Goal: Task Accomplishment & Management: Complete application form

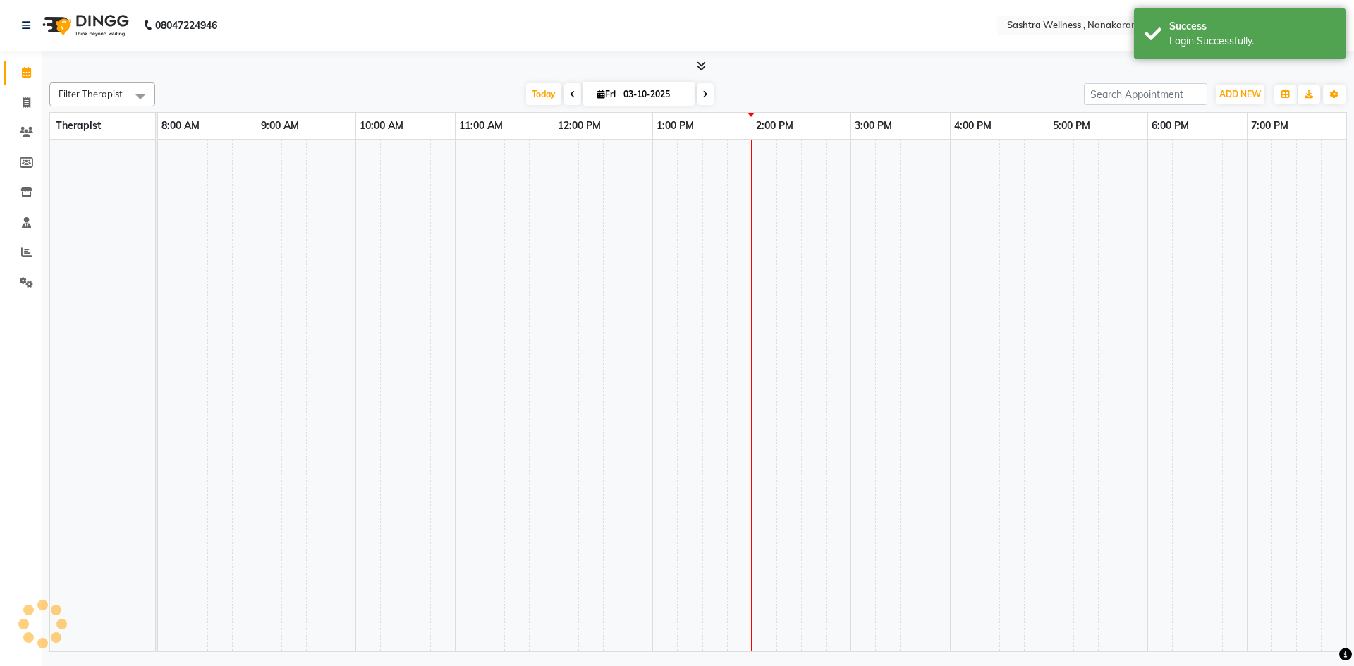
select select "en"
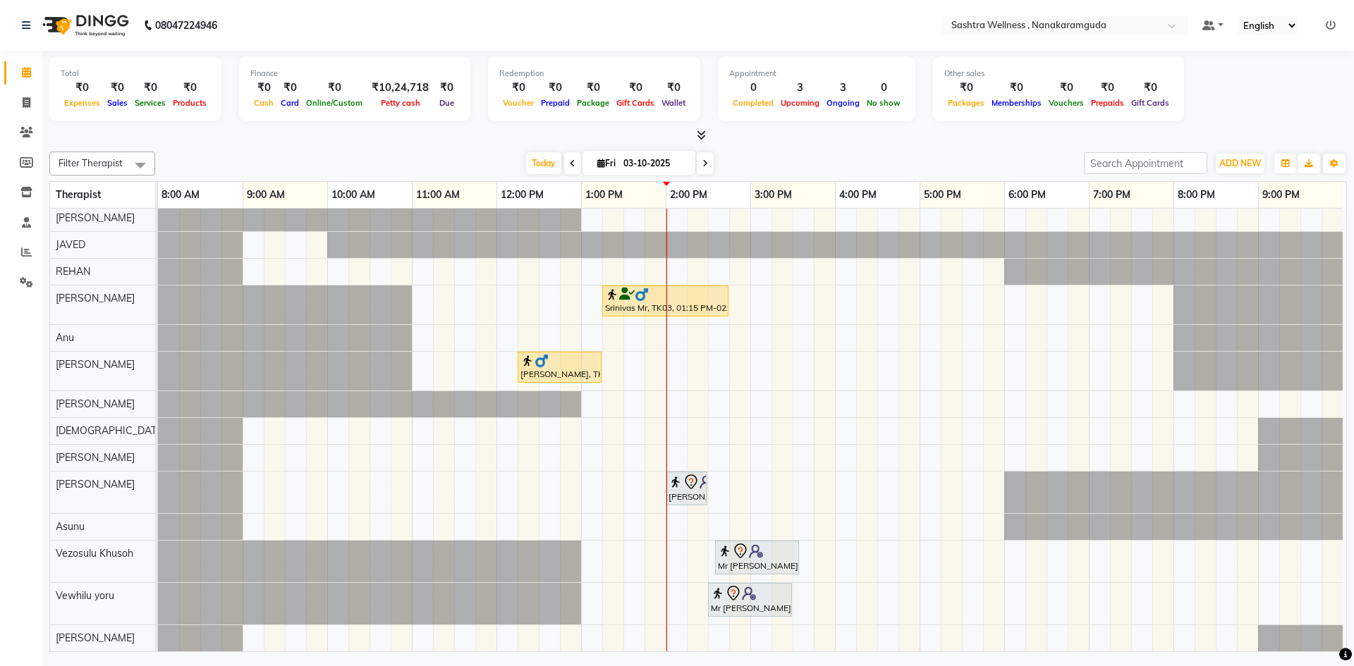
scroll to position [107, 0]
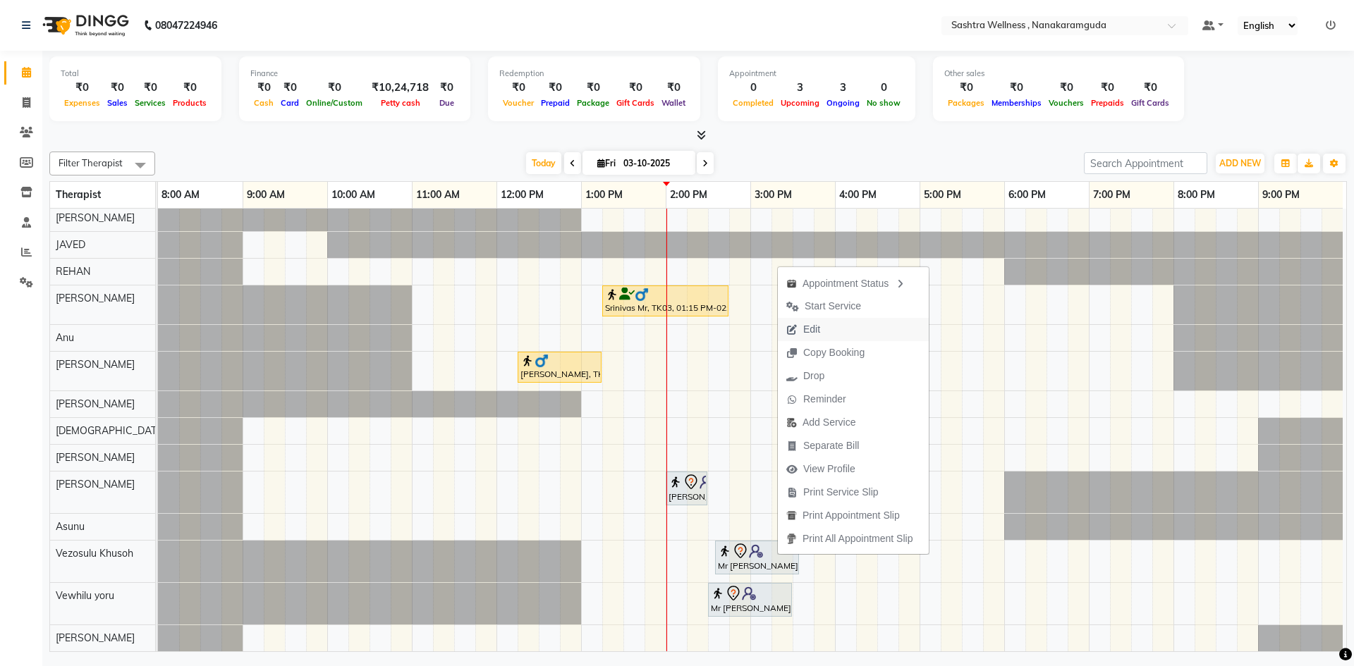
click at [828, 321] on span "Edit" at bounding box center [803, 329] width 51 height 23
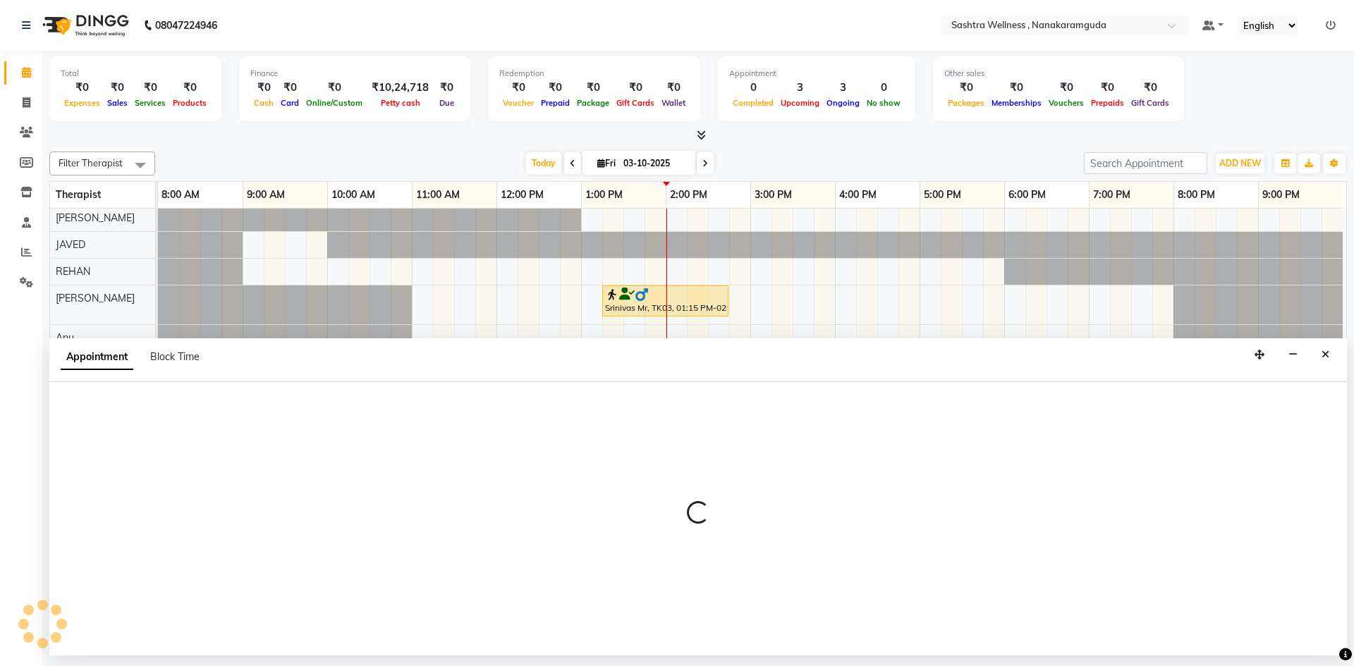
select select "870"
select select "tentative"
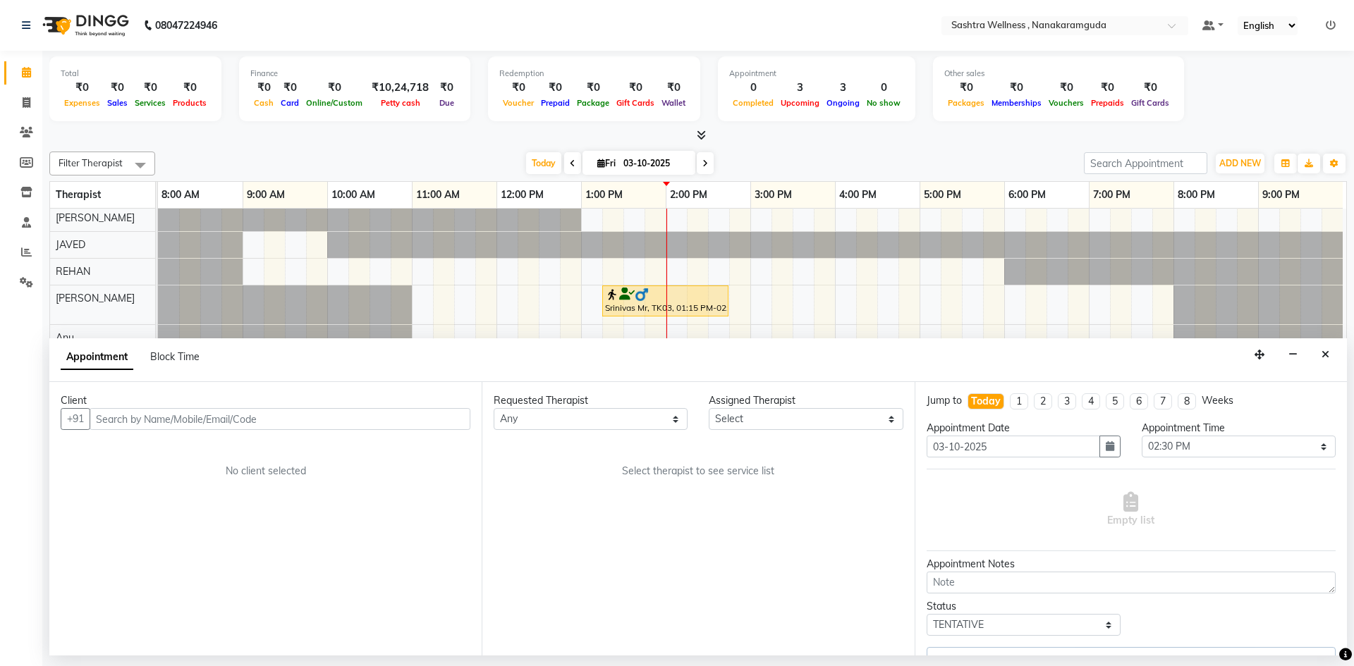
select select "92991"
select select "4470"
select select "4467"
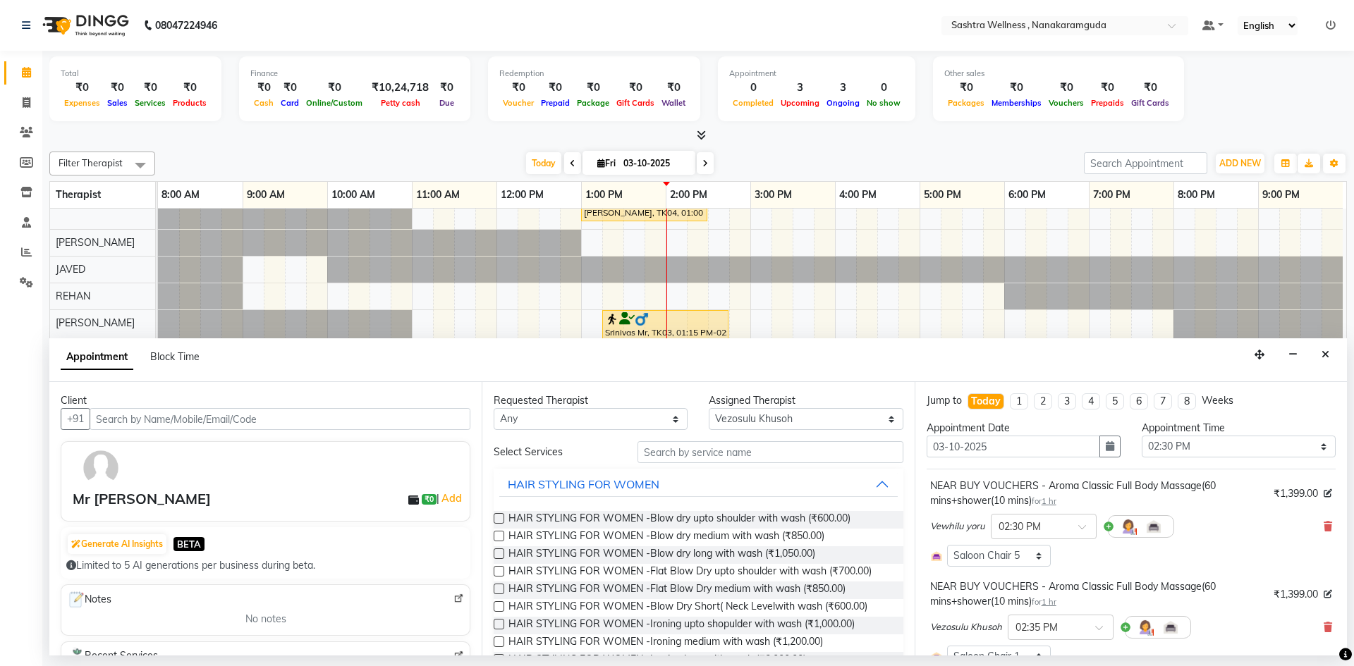
scroll to position [0, 0]
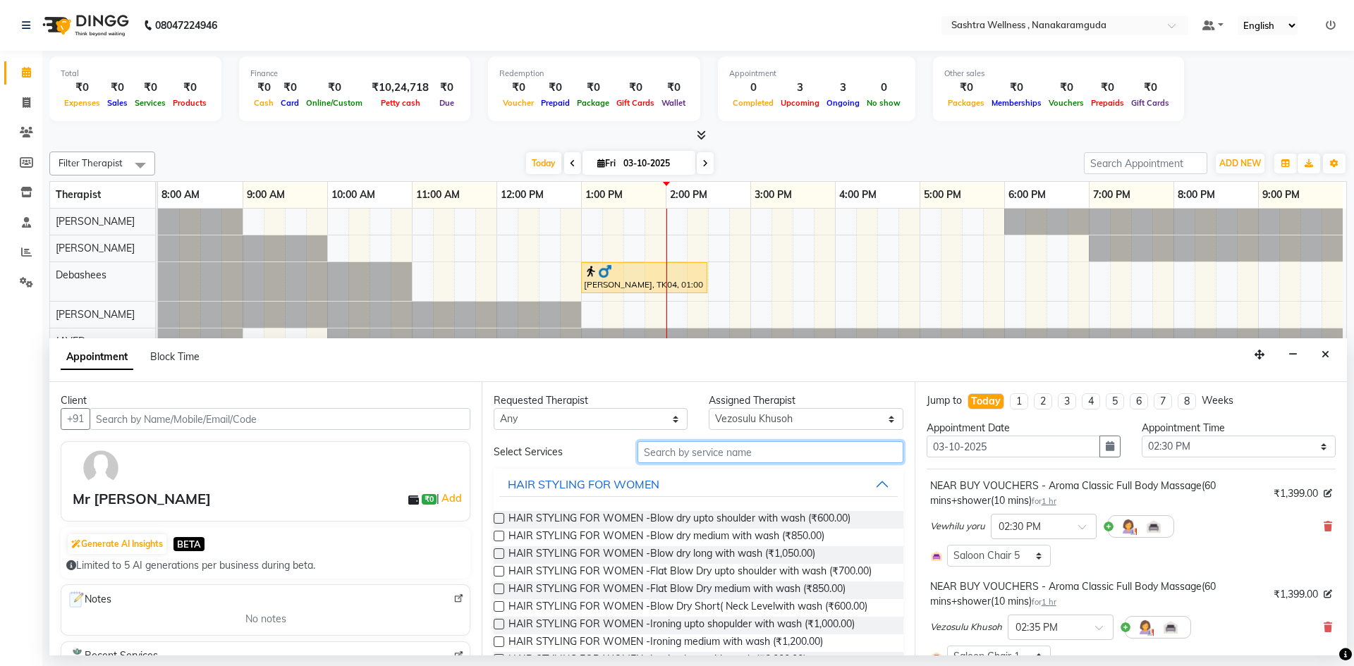
click at [799, 446] on input "text" at bounding box center [770, 452] width 266 height 22
click at [799, 416] on select "Select [PERSON_NAME] [PERSON_NAME] [PERSON_NAME] [PERSON_NAME] [PERSON_NAME] [P…" at bounding box center [806, 419] width 194 height 22
select select "66853"
click at [709, 408] on select "Select [PERSON_NAME] [PERSON_NAME] [PERSON_NAME] [PERSON_NAME] [PERSON_NAME] [P…" at bounding box center [806, 419] width 194 height 22
click at [706, 454] on input "text" at bounding box center [770, 452] width 266 height 22
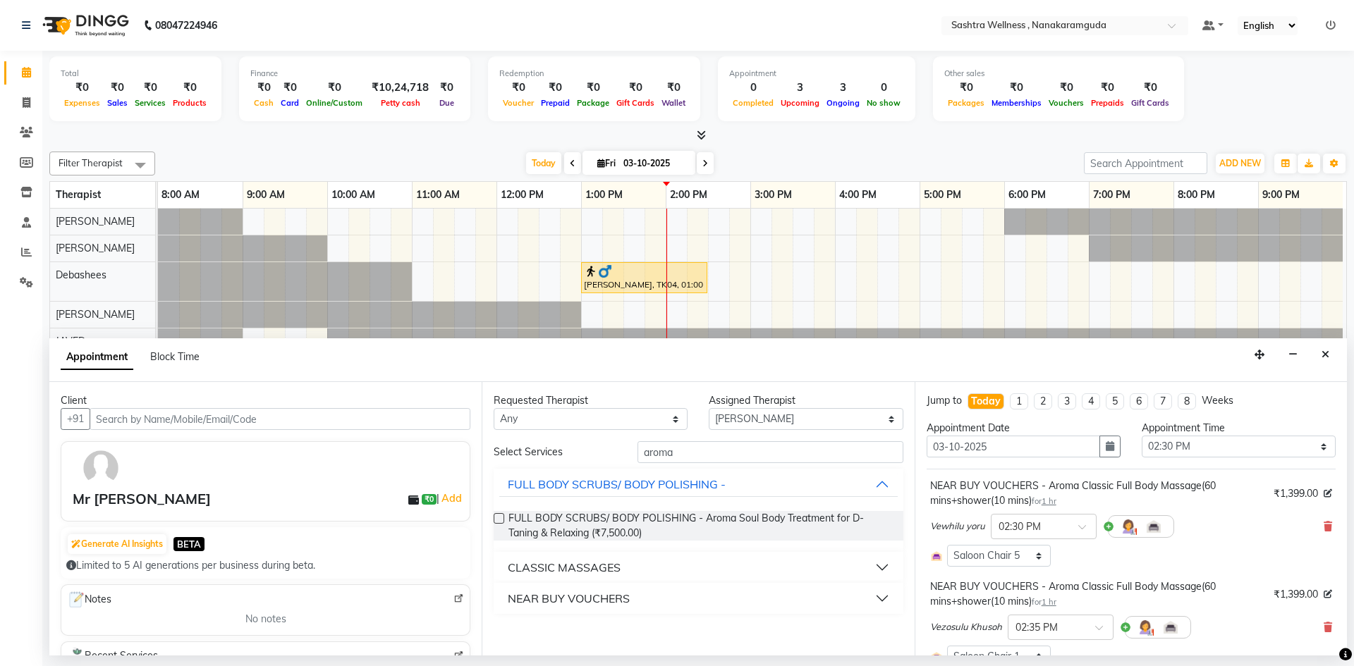
click at [594, 569] on div "CLASSIC MASSAGES" at bounding box center [564, 567] width 113 height 17
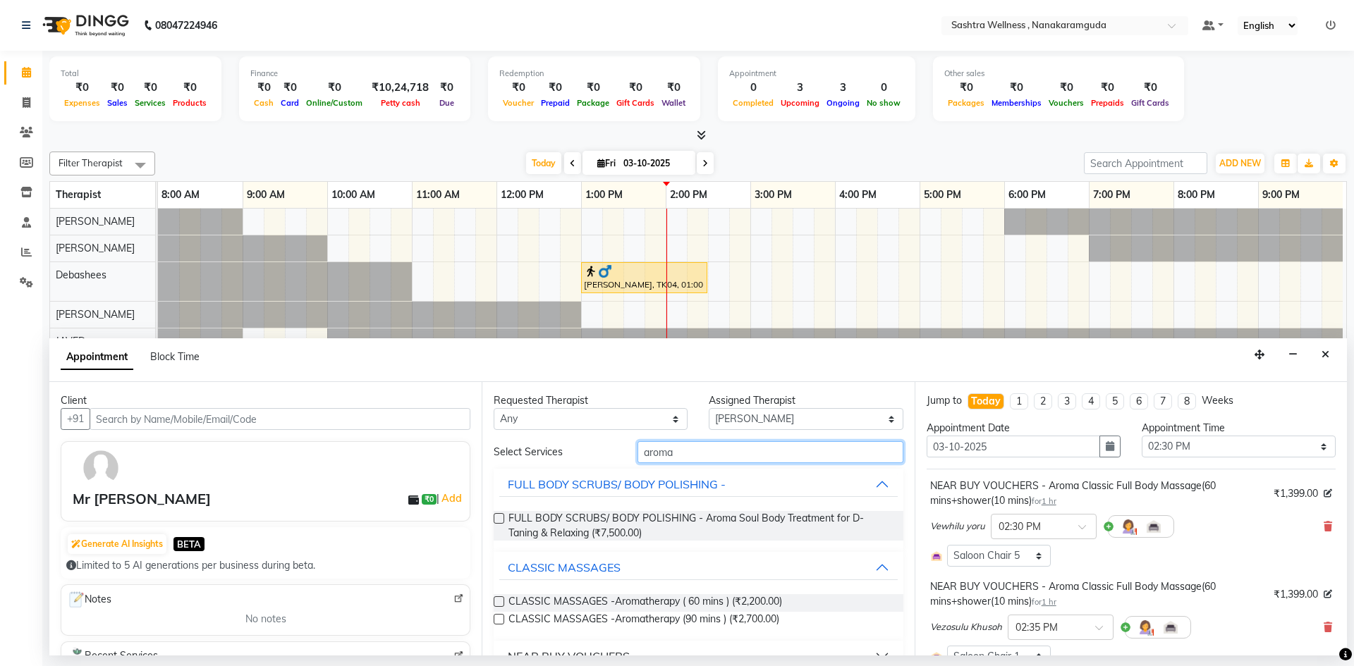
drag, startPoint x: 670, startPoint y: 463, endPoint x: 445, endPoint y: 434, distance: 226.8
click at [446, 434] on div "Client +91 Mr [PERSON_NAME] ₹0 | Add Generate AI Insights BETA Limited to 5 AI …" at bounding box center [697, 519] width 1297 height 274
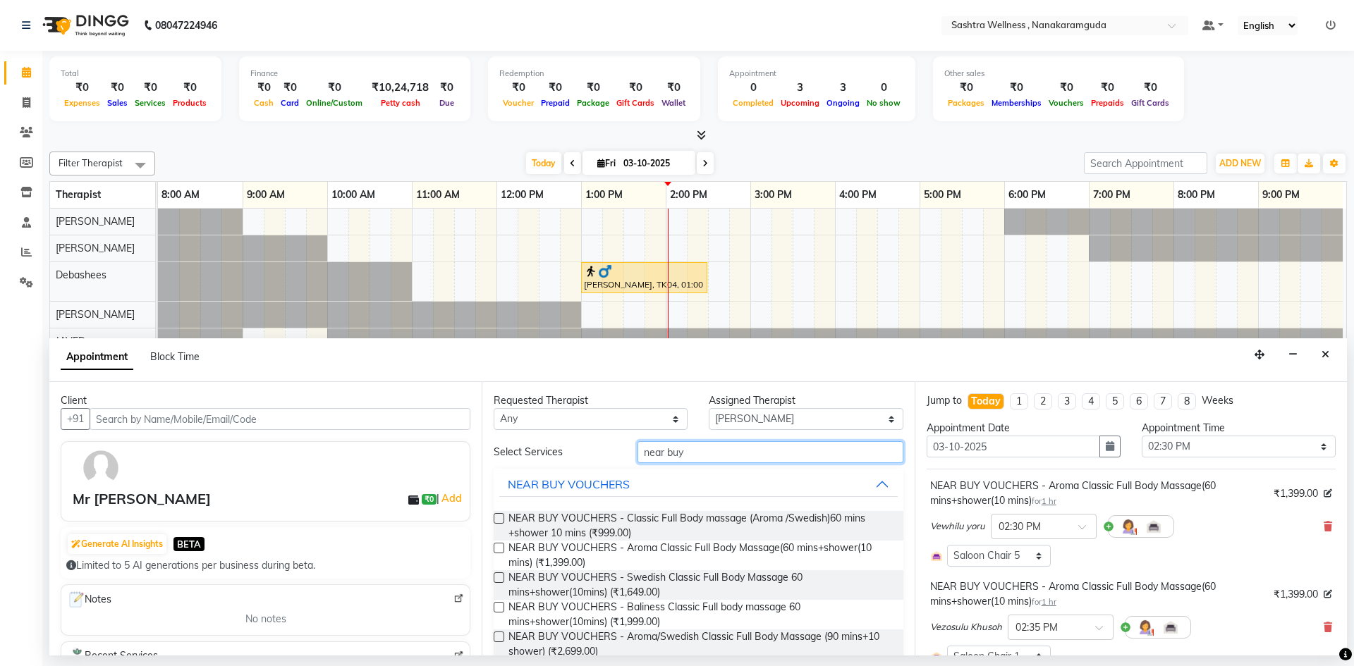
type input "near buy"
click at [497, 546] on label at bounding box center [499, 548] width 11 height 11
click at [497, 546] on input "checkbox" at bounding box center [498, 549] width 9 height 9
checkbox input "false"
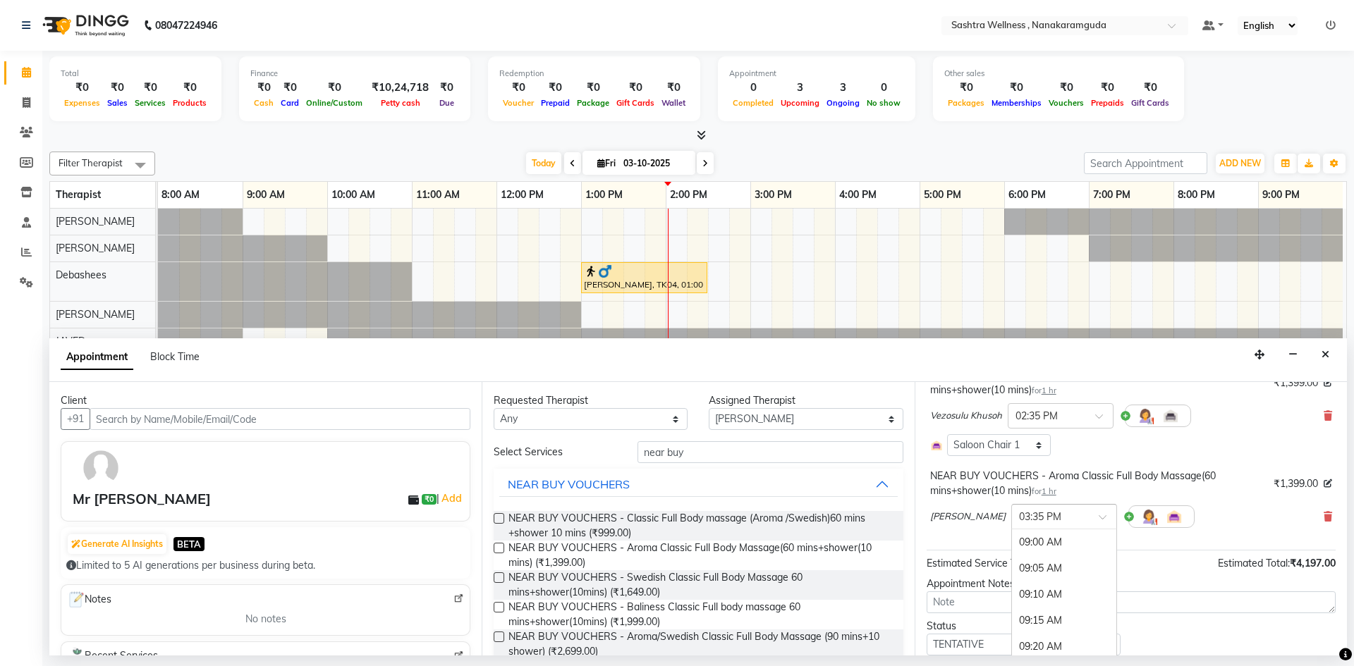
click at [1034, 522] on div at bounding box center [1064, 515] width 104 height 15
click at [1012, 559] on div "02:30 PM" at bounding box center [1064, 556] width 104 height 26
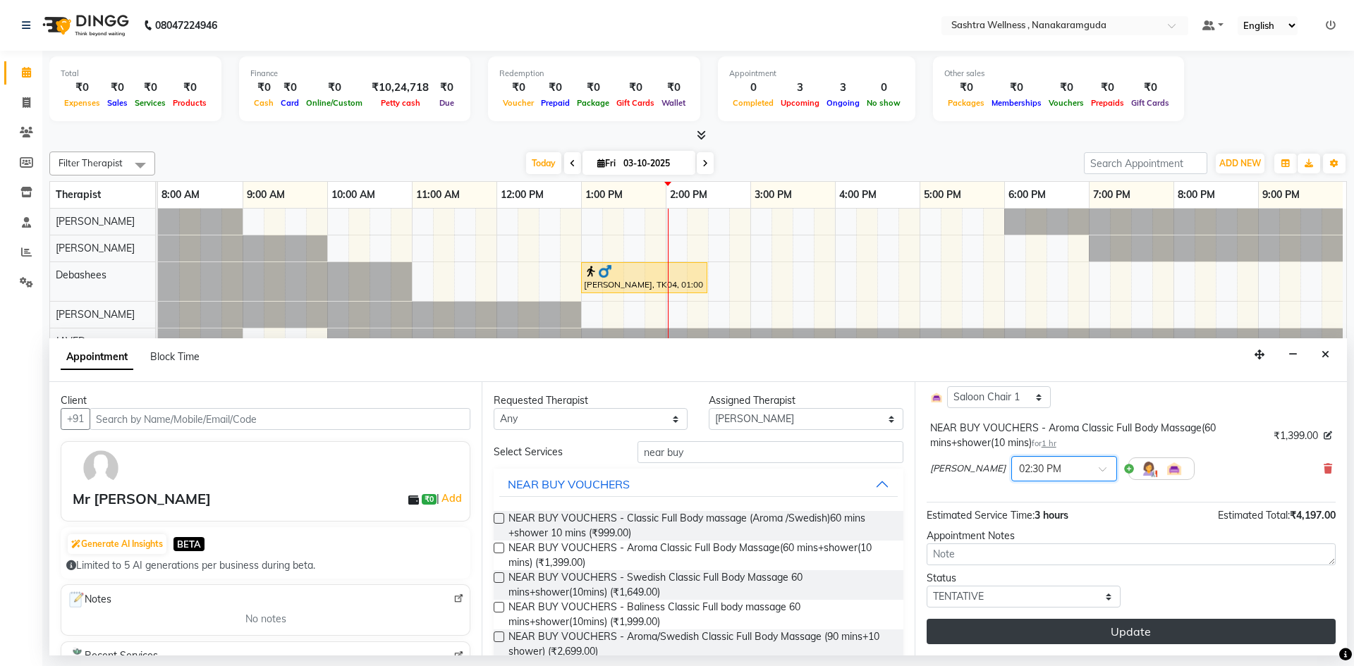
click at [1103, 636] on button "Update" at bounding box center [1130, 631] width 409 height 25
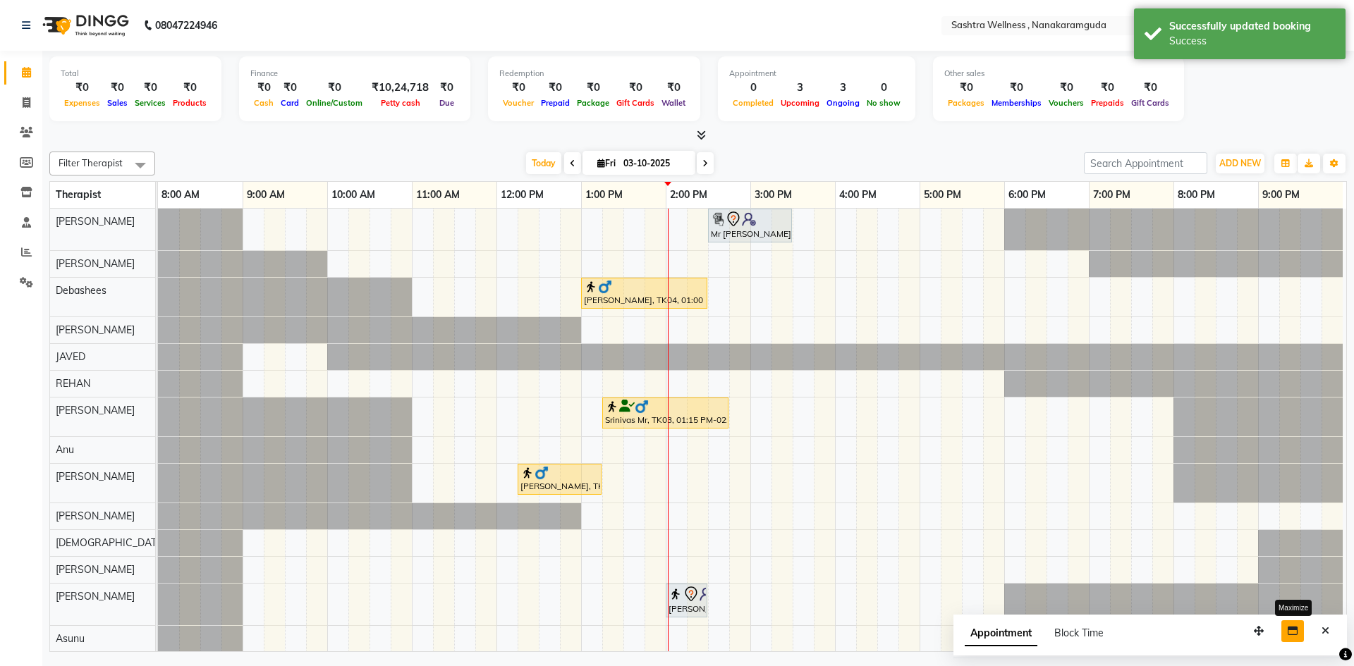
click at [1291, 634] on icon "button" at bounding box center [1292, 631] width 10 height 10
select select "tentative"
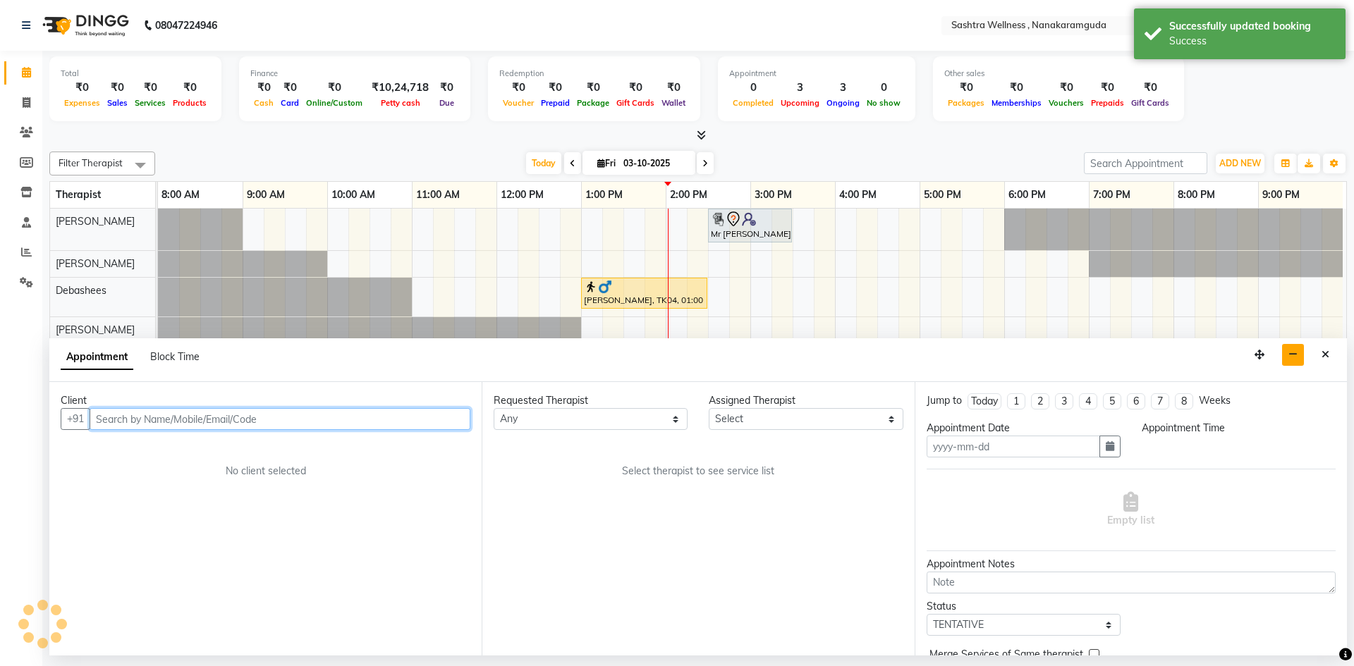
type input "03-10-2025"
select select
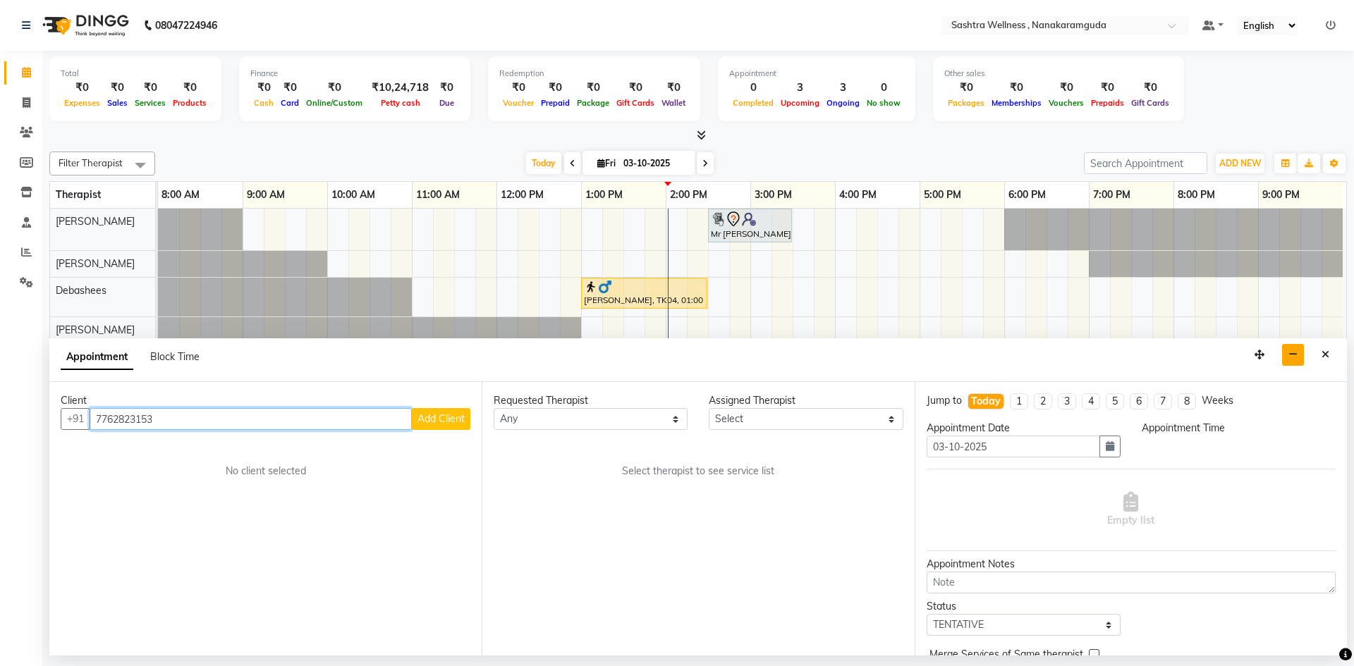
type input "7762823153"
click at [458, 410] on button "Add Client" at bounding box center [441, 419] width 59 height 22
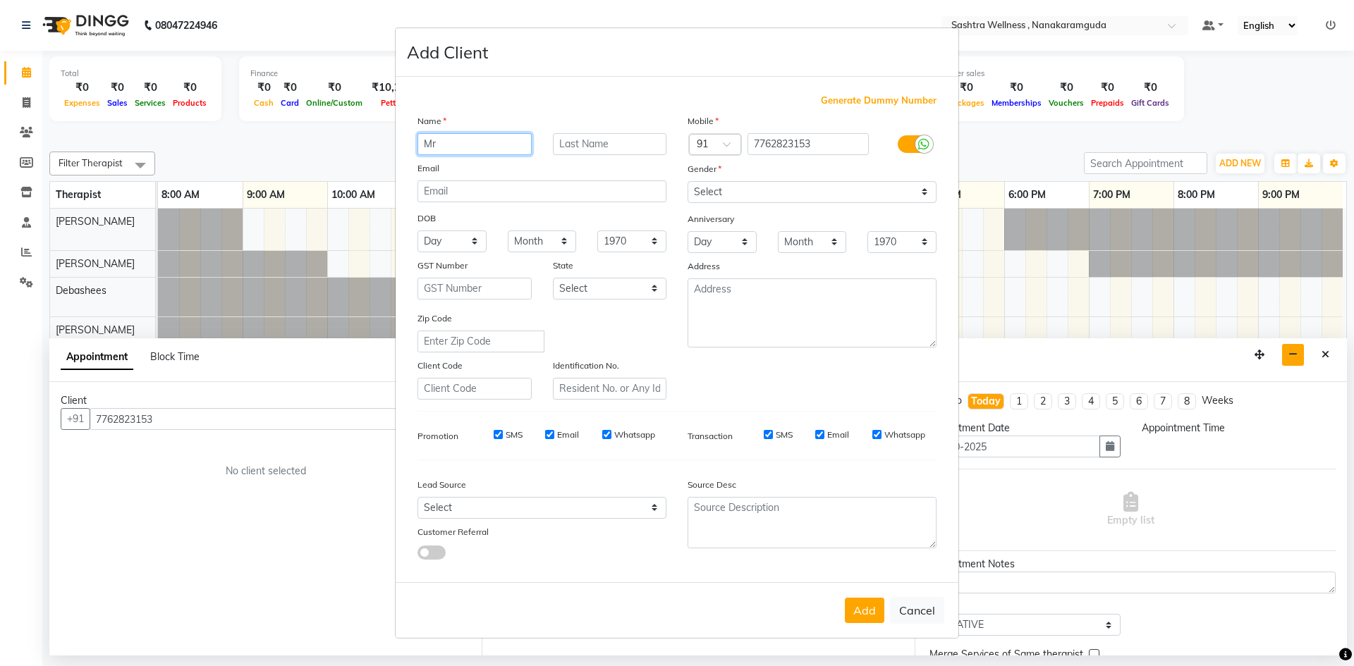
click at [475, 141] on input "Mr" at bounding box center [474, 144] width 114 height 22
type input "Ms"
type input "[PERSON_NAME]"
drag, startPoint x: 874, startPoint y: 190, endPoint x: 874, endPoint y: 200, distance: 9.9
click at [874, 190] on select "Select [DEMOGRAPHIC_DATA] [DEMOGRAPHIC_DATA] Other Prefer Not To Say" at bounding box center [811, 192] width 249 height 22
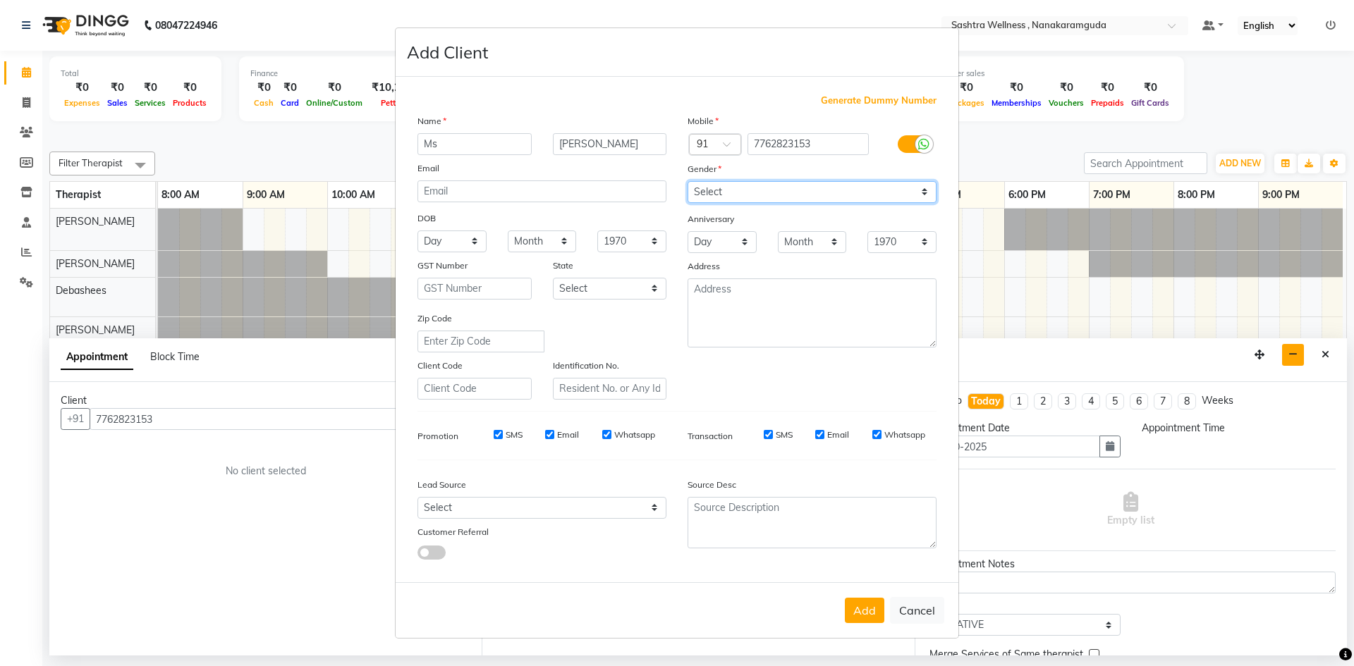
select select "[DEMOGRAPHIC_DATA]"
click at [687, 181] on select "Select [DEMOGRAPHIC_DATA] [DEMOGRAPHIC_DATA] Other Prefer Not To Say" at bounding box center [811, 192] width 249 height 22
click at [881, 611] on button "Add" at bounding box center [864, 610] width 39 height 25
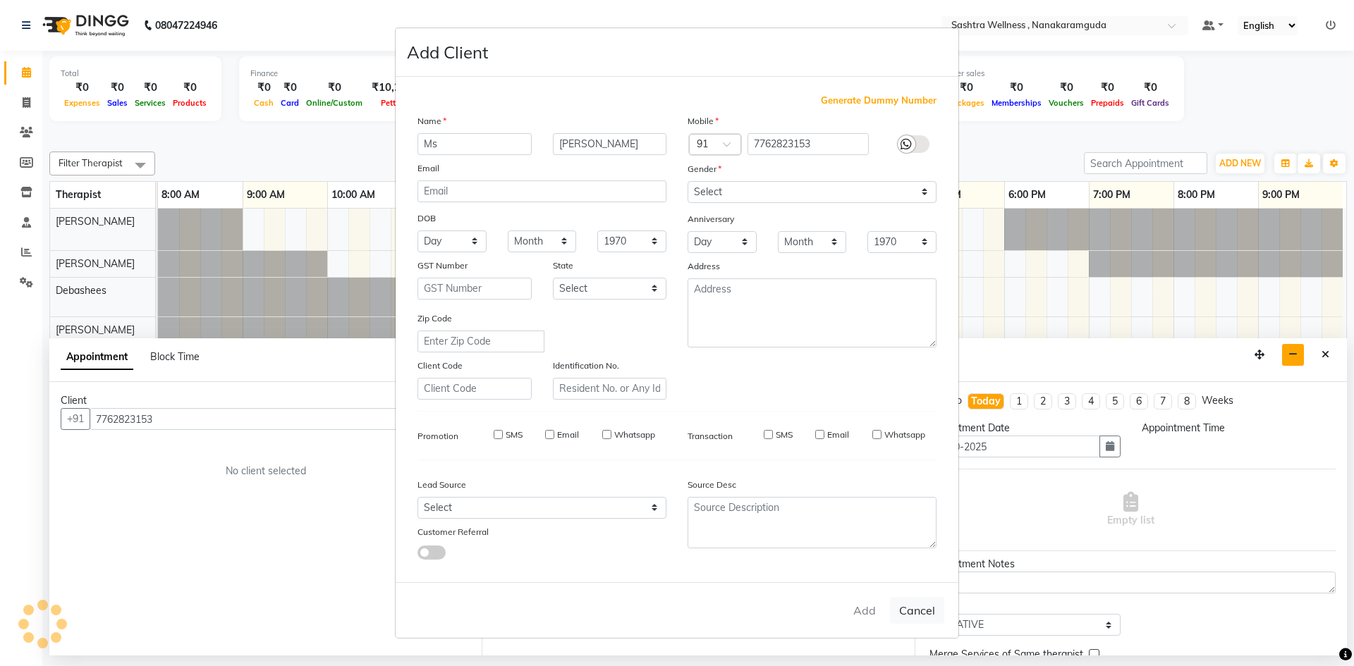
select select
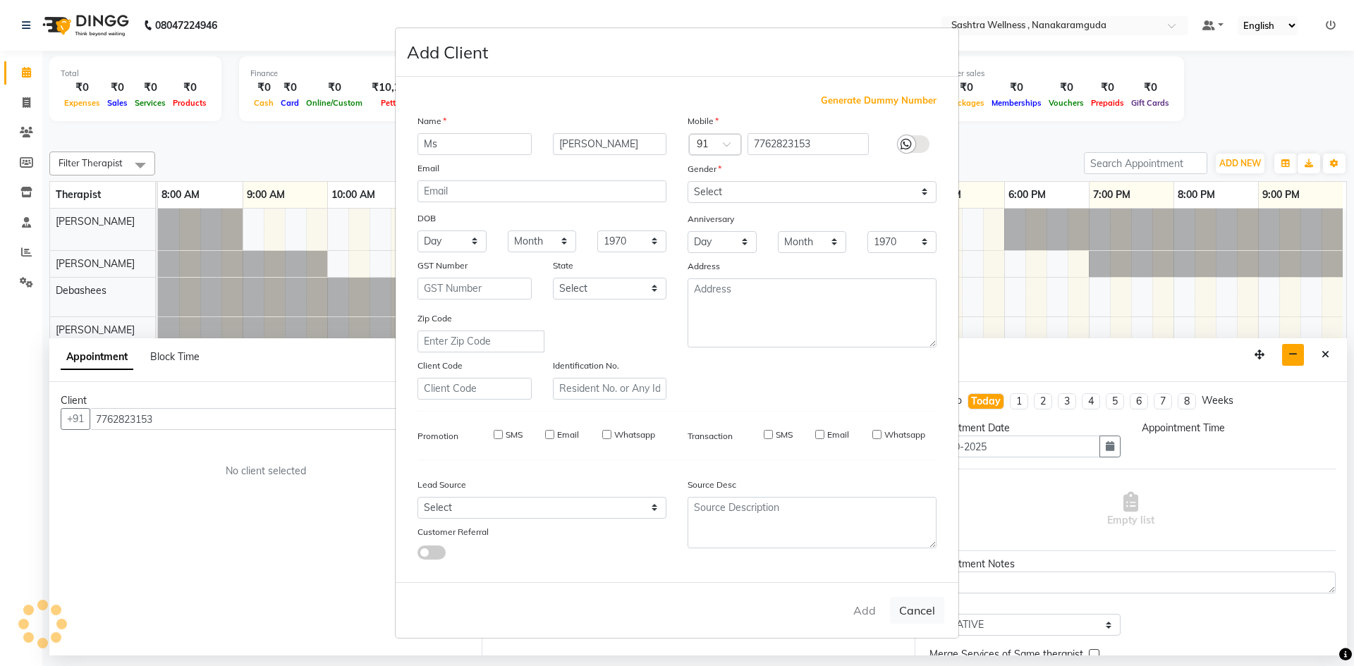
select select
checkbox input "false"
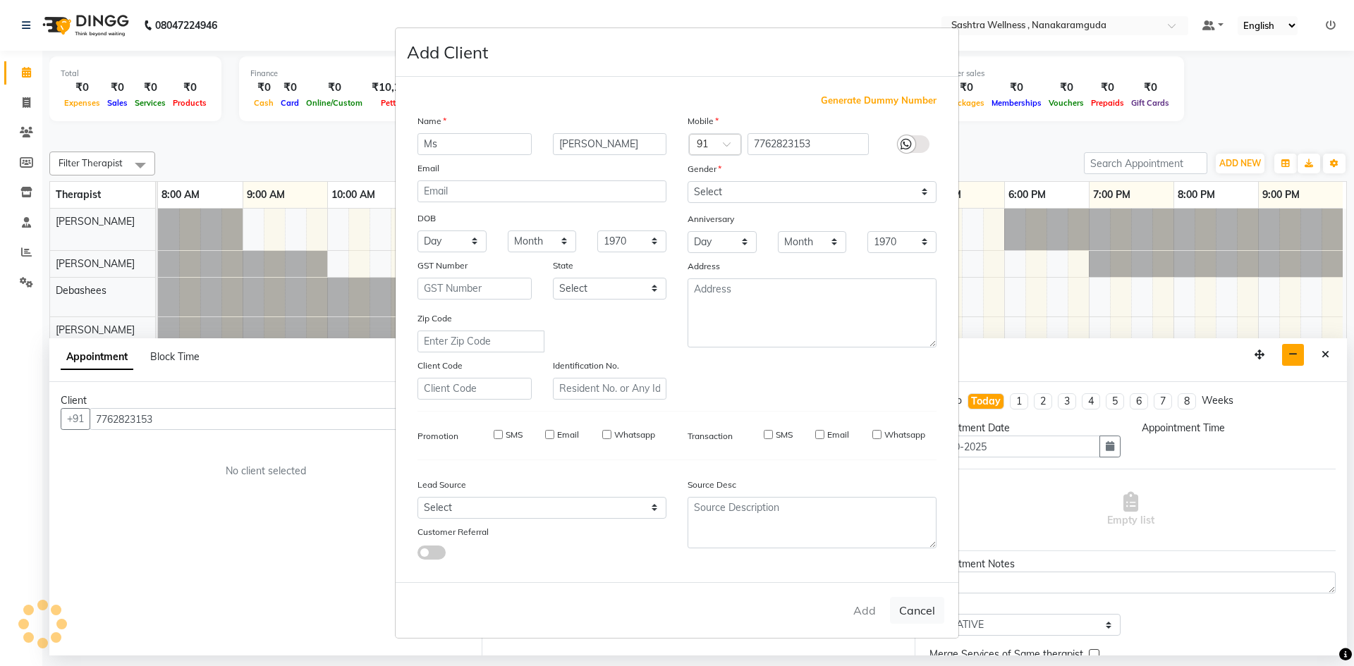
checkbox input "false"
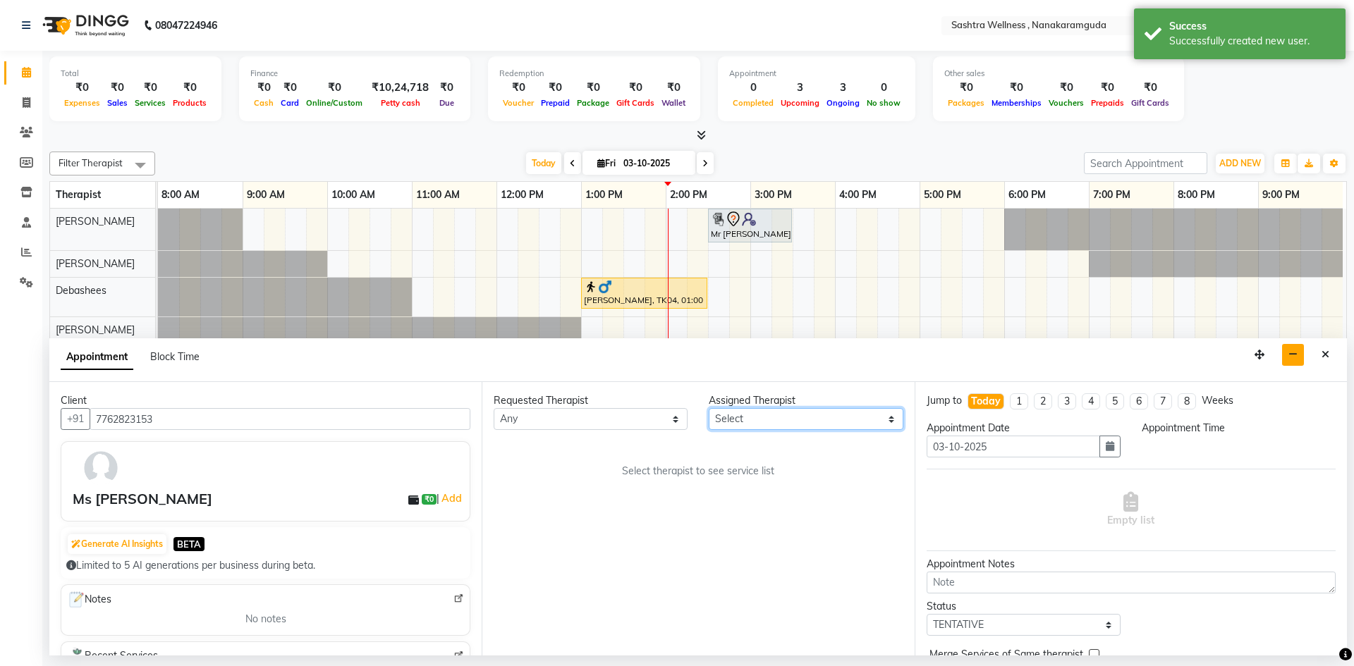
click at [743, 419] on select "Select [PERSON_NAME] [PERSON_NAME] [PERSON_NAME] [PERSON_NAME] [PERSON_NAME] [P…" at bounding box center [806, 419] width 194 height 22
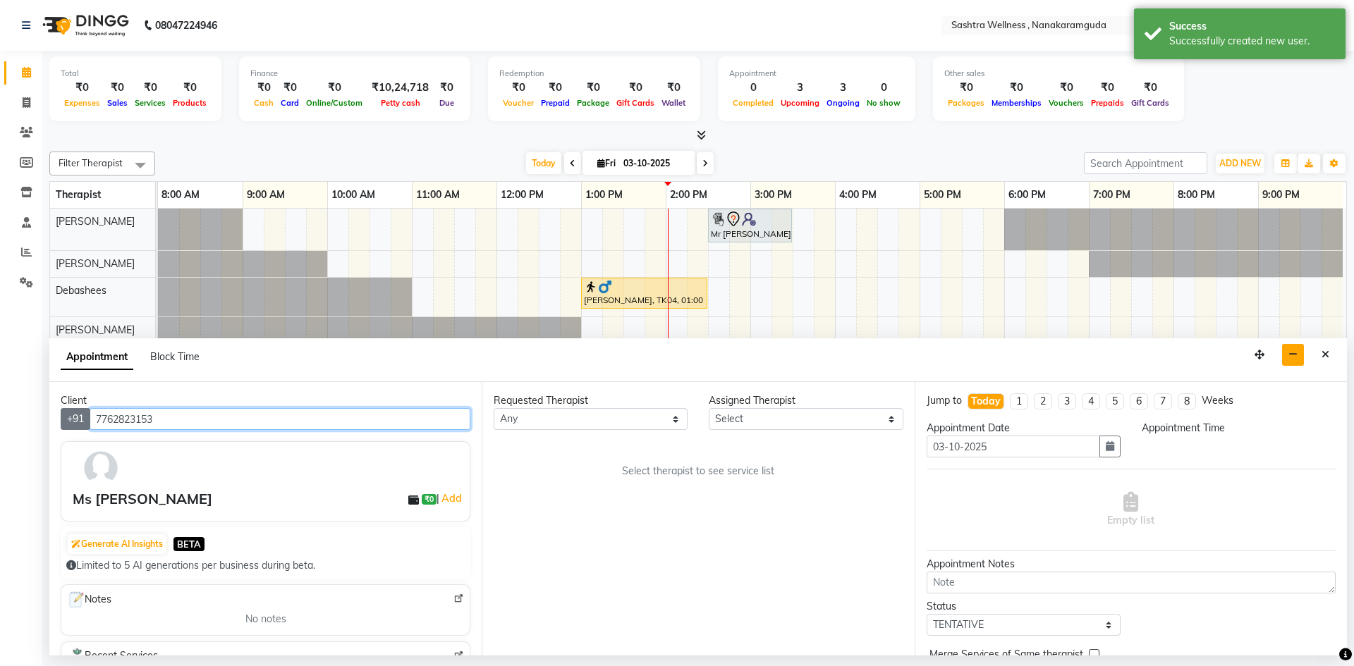
drag, startPoint x: 200, startPoint y: 418, endPoint x: 90, endPoint y: 415, distance: 109.3
click at [90, 415] on div "[PHONE_NUMBER]" at bounding box center [266, 419] width 410 height 22
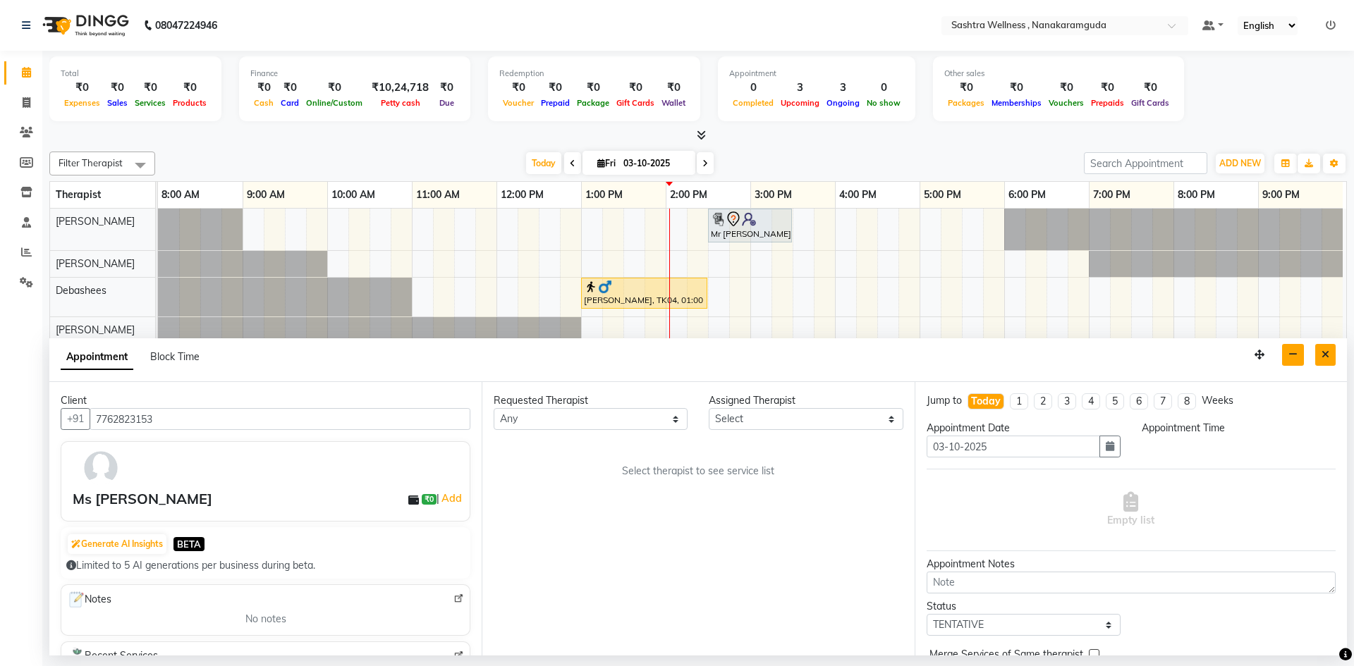
click at [1328, 355] on icon "Close" at bounding box center [1325, 355] width 8 height 10
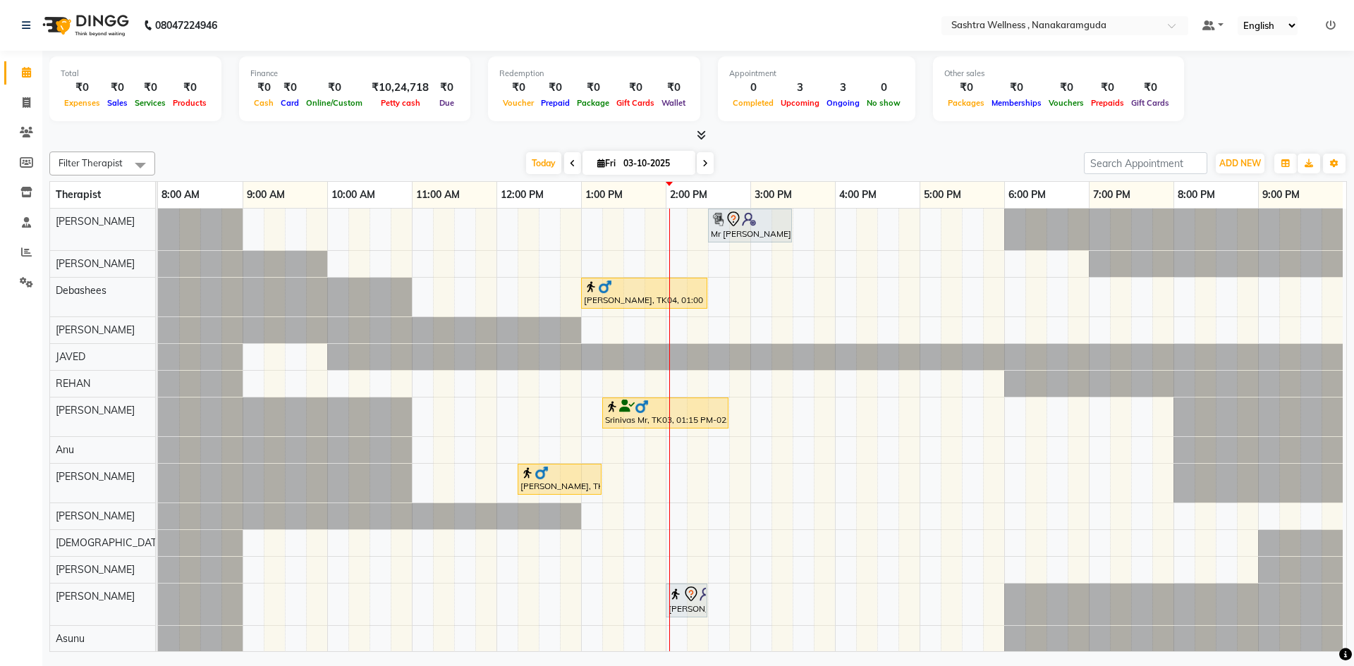
click at [1335, 24] on icon at bounding box center [1330, 25] width 10 height 10
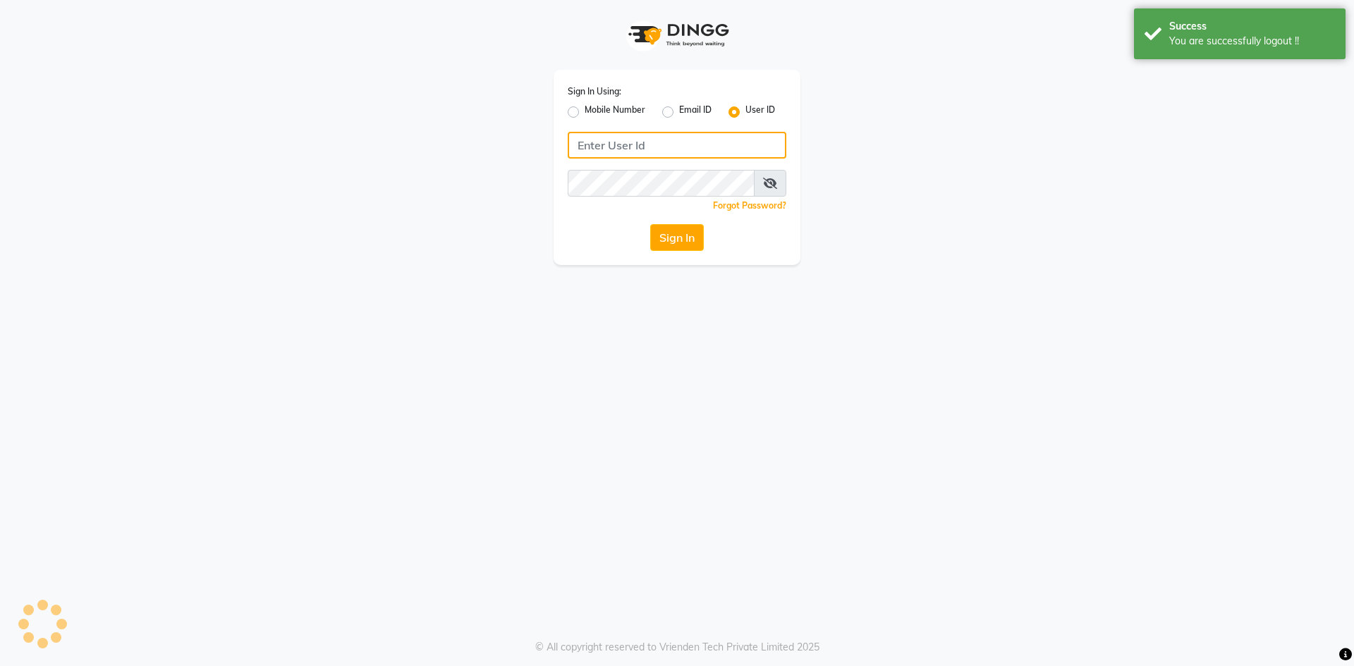
type input "9281094731"
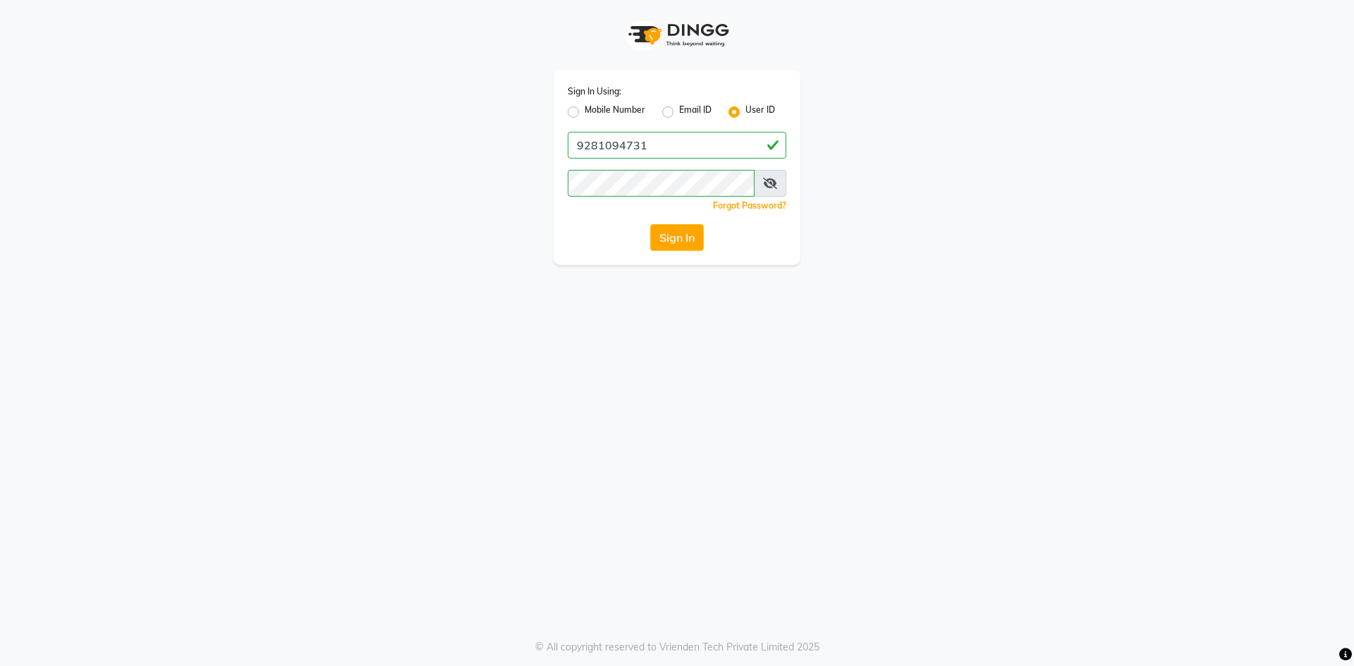
click at [596, 104] on label "Mobile Number" at bounding box center [614, 112] width 61 height 17
click at [594, 104] on input "Mobile Number" at bounding box center [588, 108] width 9 height 9
radio input "true"
radio input "false"
click at [672, 154] on input "Username" at bounding box center [700, 145] width 171 height 27
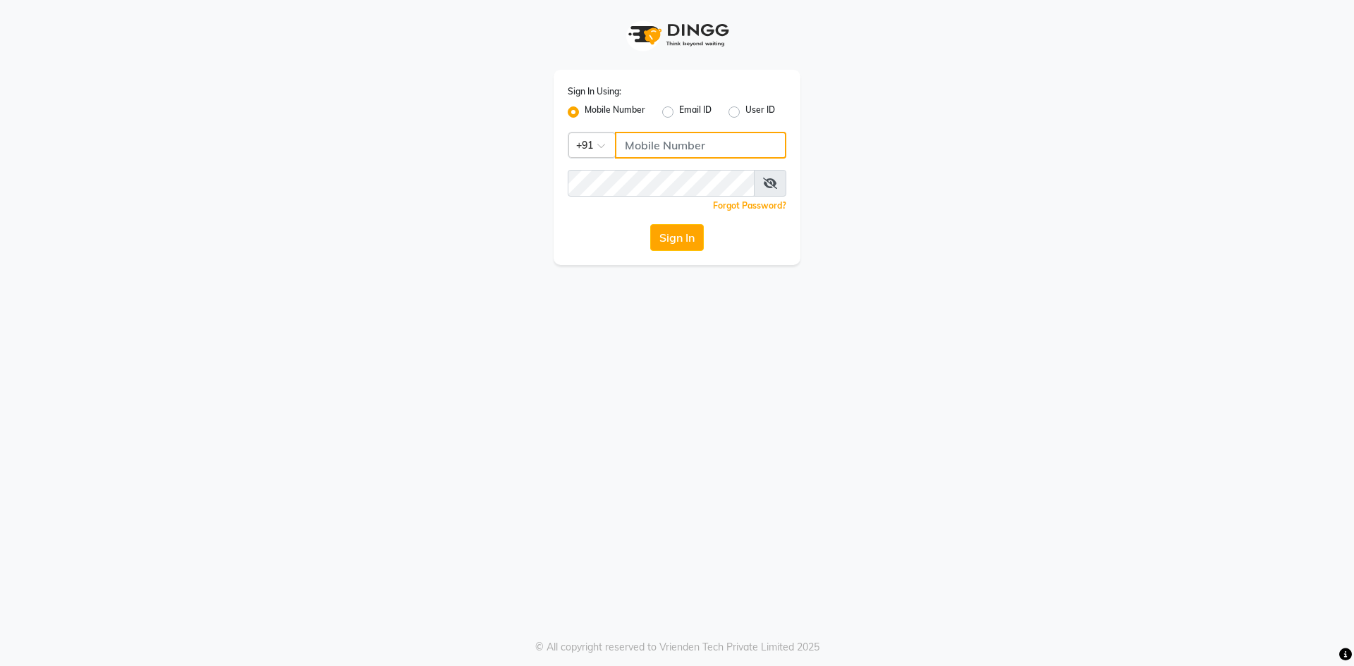
type input "8919070740"
click at [681, 233] on button "Sign In" at bounding box center [677, 237] width 54 height 27
